Goal: Task Accomplishment & Management: Manage account settings

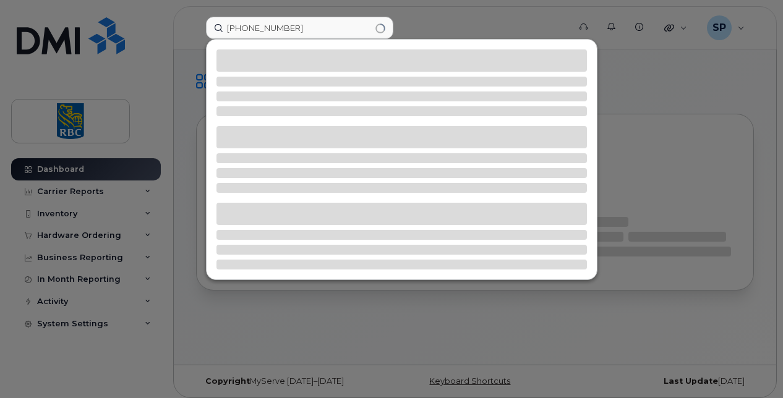
type input "[PHONE_NUMBER]"
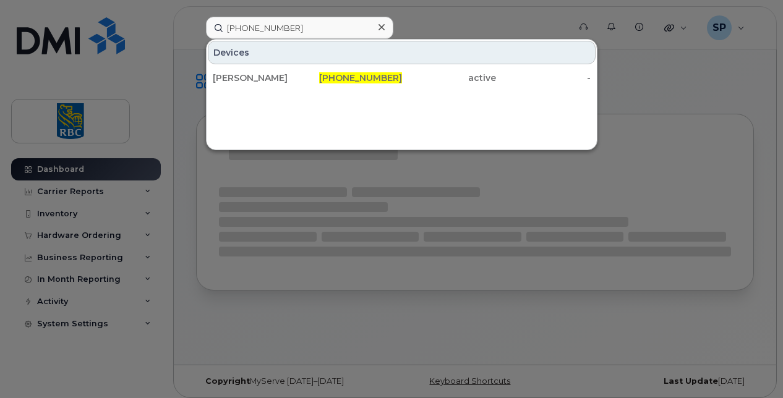
drag, startPoint x: 272, startPoint y: 82, endPoint x: 247, endPoint y: 61, distance: 32.5
click at [272, 82] on div "[PERSON_NAME]" at bounding box center [260, 78] width 95 height 12
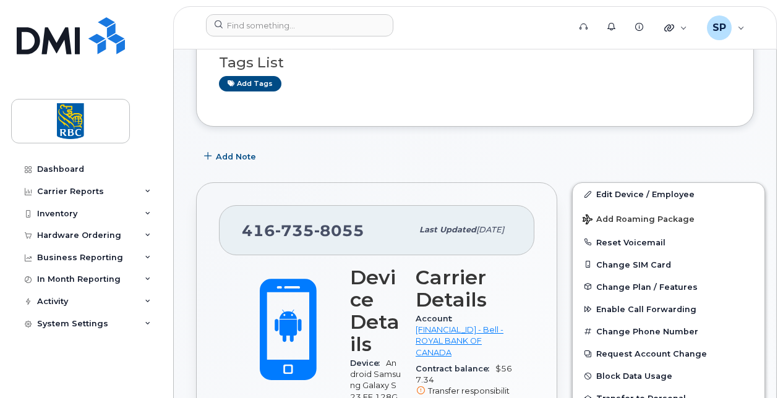
scroll to position [185, 0]
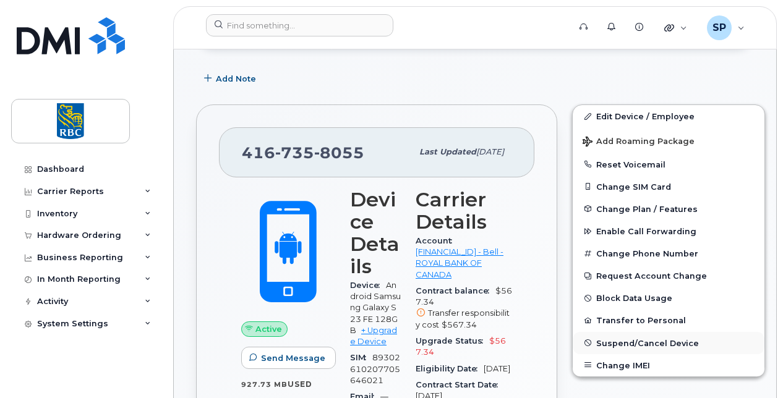
click at [604, 339] on span "Suspend/Cancel Device" at bounding box center [647, 342] width 103 height 9
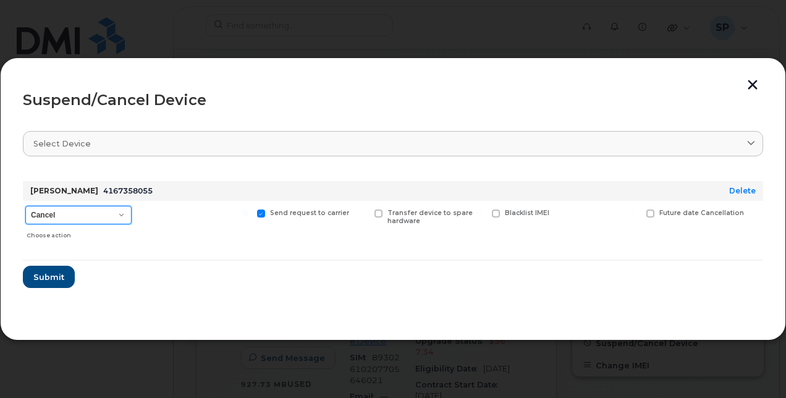
click at [72, 210] on select "Cancel Suspend - Extend Suspension Suspend - Reduced Rate Suspend - Full Rate S…" at bounding box center [78, 215] width 106 height 19
click at [178, 242] on div at bounding box center [194, 223] width 114 height 44
click at [46, 278] on span "Submit" at bounding box center [48, 277] width 31 height 12
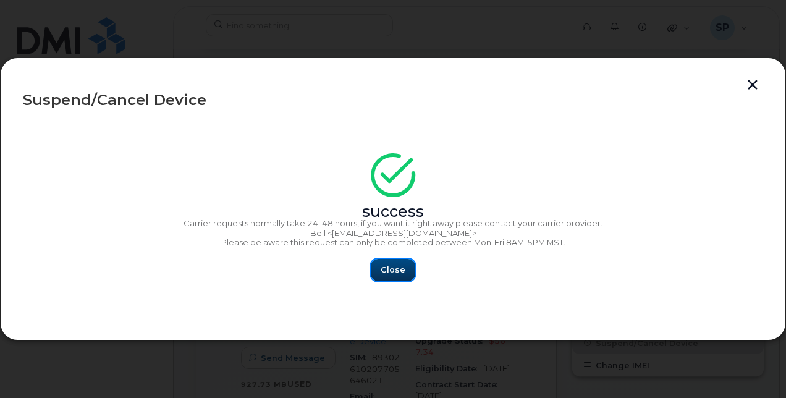
click at [389, 269] on span "Close" at bounding box center [393, 270] width 25 height 12
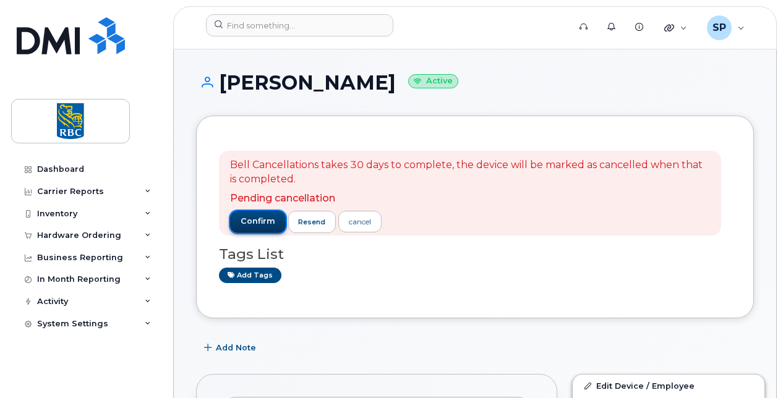
click at [247, 223] on span "confirm" at bounding box center [257, 221] width 35 height 11
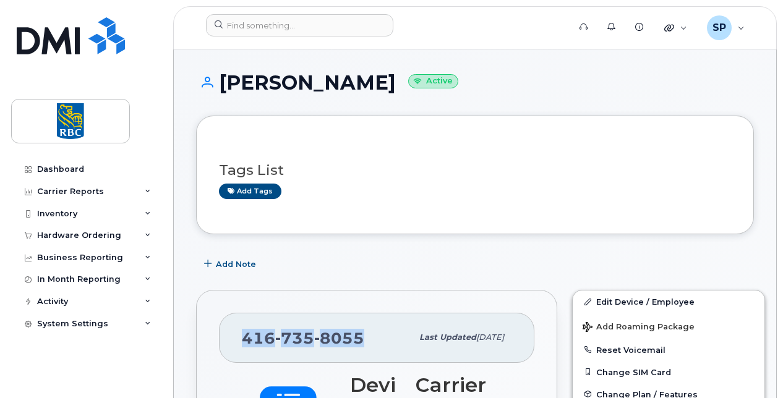
drag, startPoint x: 359, startPoint y: 340, endPoint x: 227, endPoint y: 336, distance: 131.7
click at [227, 336] on div "416 735 8055 Last updated Sep 08, 2025" at bounding box center [376, 337] width 315 height 49
copy span "416 735 8055"
